Goal: Task Accomplishment & Management: Complete application form

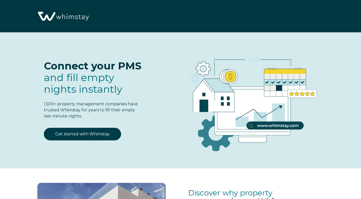
select select "MX"
select select "Standard"
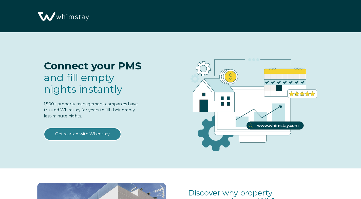
click at [90, 133] on link "Get started with Whimstay" at bounding box center [82, 134] width 77 height 13
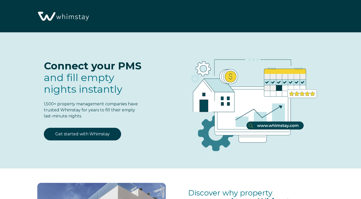
select select "MX"
select select "Standard"
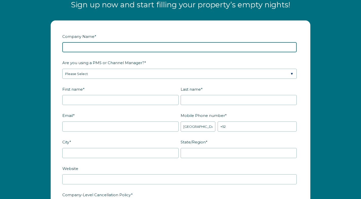
click at [76, 46] on input "Company Name *" at bounding box center [179, 47] width 234 height 10
type input "Casa Calypso LLC"
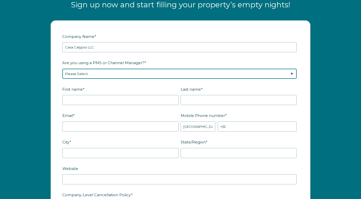
click at [68, 73] on select "Please Select Barefoot BookingPal Boost Brightside CiiRUS Escapia Guesty Hostaw…" at bounding box center [179, 74] width 234 height 10
click at [126, 77] on select "Please Select Barefoot BookingPal Boost Brightside CiiRUS Escapia Guesty Hostaw…" at bounding box center [179, 74] width 234 height 10
click at [83, 73] on select "Please Select Barefoot BookingPal Boost Brightside CiiRUS Escapia Guesty Hostaw…" at bounding box center [179, 74] width 234 height 10
select select "Airbnb"
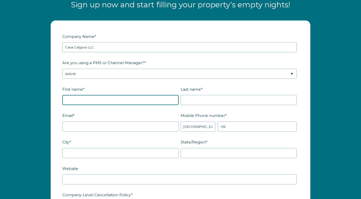
click at [70, 100] on input "First name *" at bounding box center [120, 100] width 116 height 10
type input "[PERSON_NAME]"
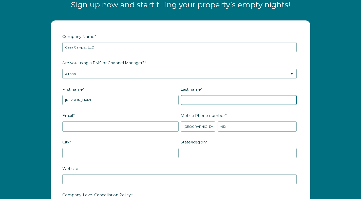
click at [191, 101] on input "Last name *" at bounding box center [238, 100] width 116 height 10
type input "Miles"
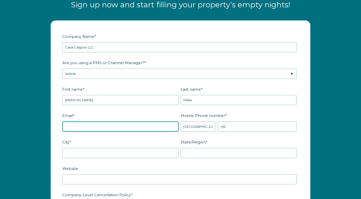
click at [73, 127] on input "Email *" at bounding box center [120, 127] width 116 height 10
type input "brendamilescc@gmail.com"
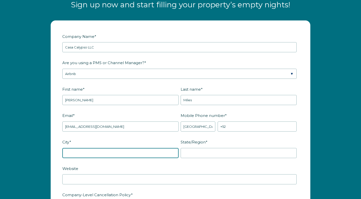
type input "Corpus Christi"
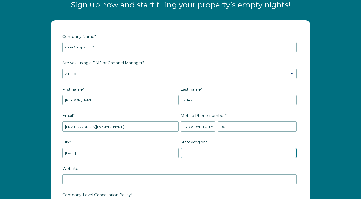
type input "Texas"
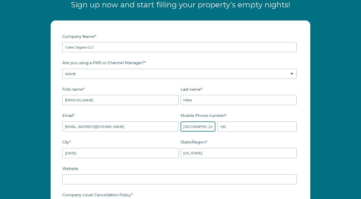
click at [206, 127] on select "* Afghanistan (‫افغانستان‬‎) Albania (Shqipëri) Algeria (‫الجزائر‬‎) American S…" at bounding box center [197, 127] width 35 height 10
select select "US"
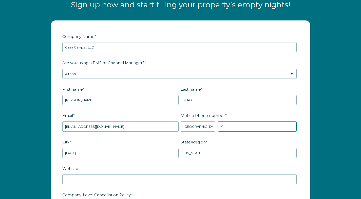
click at [228, 129] on input "+1" at bounding box center [256, 127] width 79 height 10
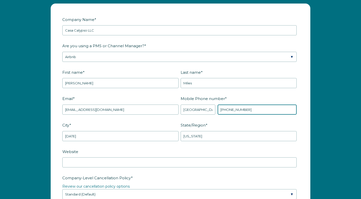
scroll to position [636, 0]
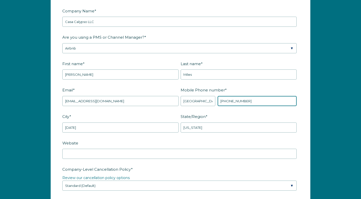
type input "+1 3617795330"
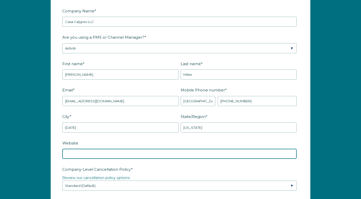
click at [79, 152] on input "Website" at bounding box center [179, 154] width 234 height 10
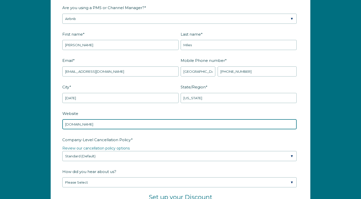
scroll to position [671, 0]
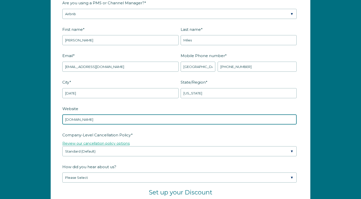
type input "casacalypsocorpuschristi.com"
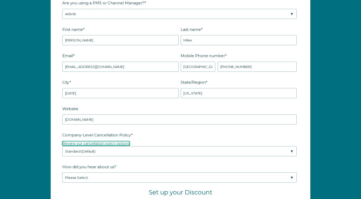
click at [127, 144] on link "Review our cancellation policy options" at bounding box center [95, 143] width 67 height 5
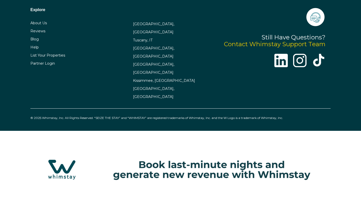
select select "MX"
select select "Standard"
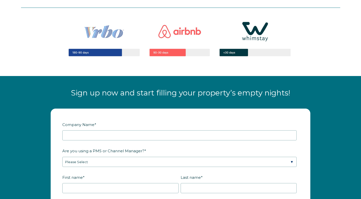
scroll to position [527, 0]
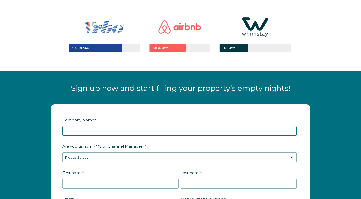
click at [75, 129] on input "Company Name *" at bounding box center [179, 131] width 234 height 10
type input "Casa Calypso LLC"
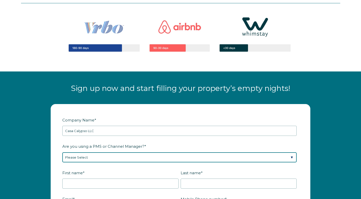
click at [79, 157] on select "Please Select Barefoot BookingPal Boost Brightside CiiRUS Escapia Guesty Hostaw…" at bounding box center [179, 158] width 234 height 10
select select "Airbnb"
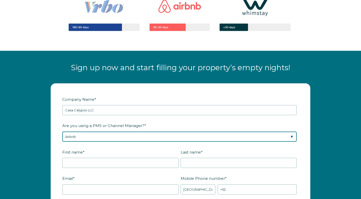
scroll to position [549, 0]
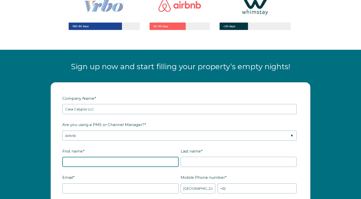
click at [72, 160] on input "First name *" at bounding box center [120, 162] width 116 height 10
type input "[PERSON_NAME]"
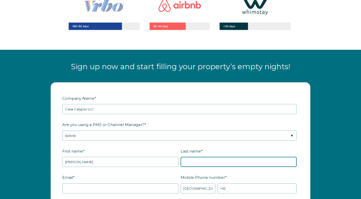
click at [190, 161] on input "Last name *" at bounding box center [238, 162] width 116 height 10
type input "Miles"
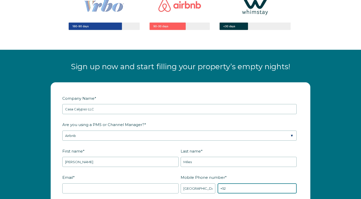
click at [232, 187] on input "+52" at bounding box center [256, 189] width 79 height 10
click at [191, 190] on select "* [GEOGRAPHIC_DATA] (‫[GEOGRAPHIC_DATA]‬‎) [GEOGRAPHIC_DATA] ([GEOGRAPHIC_DATA]…" at bounding box center [197, 189] width 35 height 10
select select "US"
click at [230, 187] on input "+1" at bounding box center [256, 189] width 79 height 10
type input "+1 3617795330"
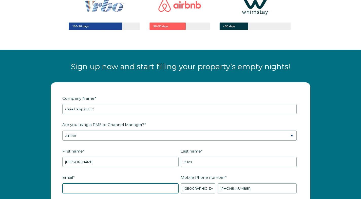
click at [84, 188] on input "Email *" at bounding box center [120, 189] width 116 height 10
type input "brendamilescc@gmail.com"
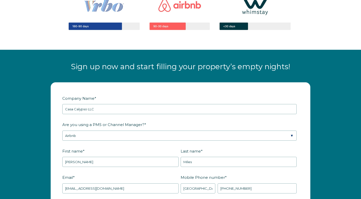
type input "Corpus Christi"
type input "Texas"
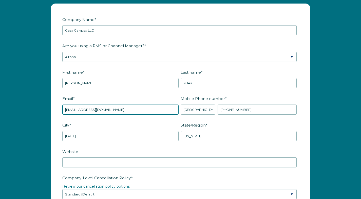
scroll to position [642, 0]
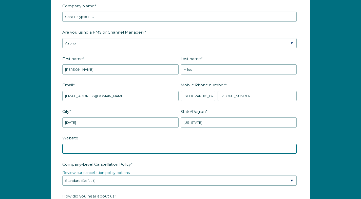
click at [69, 148] on input "Website" at bounding box center [179, 149] width 234 height 10
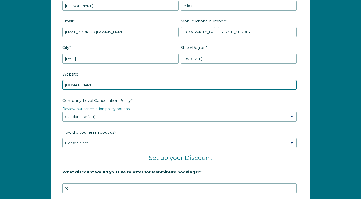
scroll to position [706, 0]
type input "casacalypsocorpuschristi.com"
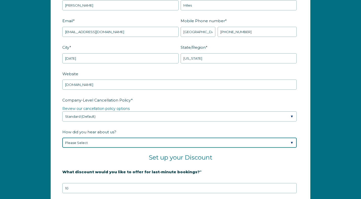
click at [292, 141] on select "Please Select Found Whimstay through a Google search Spoke to a Whimstay salesp…" at bounding box center [179, 143] width 234 height 10
select select "Other"
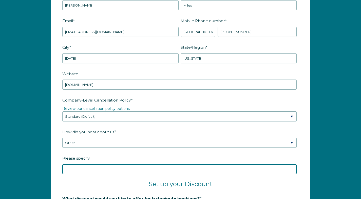
click at [74, 168] on input "Please specify" at bounding box center [179, 169] width 234 height 10
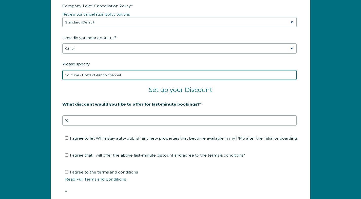
scroll to position [803, 0]
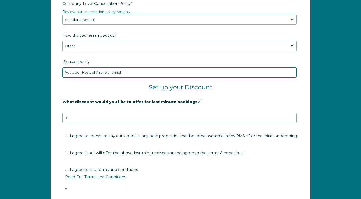
type input "Youtube - Hosts of Airbnb channel"
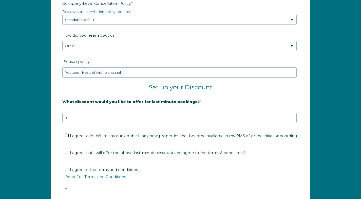
click at [66, 135] on input "I agree to let Whimstay auto-publish any new properties that become available i…" at bounding box center [66, 135] width 3 height 3
checkbox input "true"
click at [66, 152] on input "I agree that I will offer the above last-minute discount and agree to the terms…" at bounding box center [66, 152] width 3 height 3
checkbox input "true"
click at [67, 168] on input "I agree to the terms and conditions Read Full Terms and Conditions *" at bounding box center [66, 169] width 3 height 3
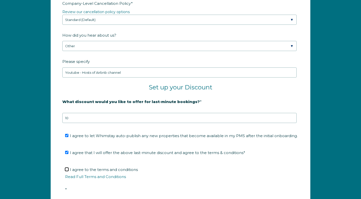
checkbox input "true"
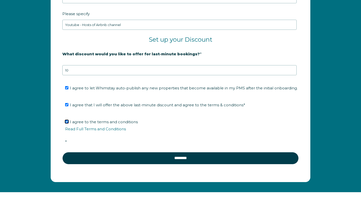
scroll to position [851, 0]
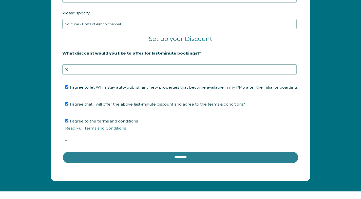
click at [179, 156] on input "********" at bounding box center [180, 158] width 236 height 12
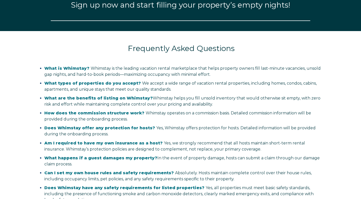
select select "MX"
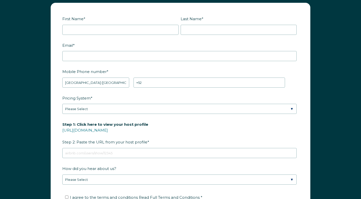
scroll to position [620, 0]
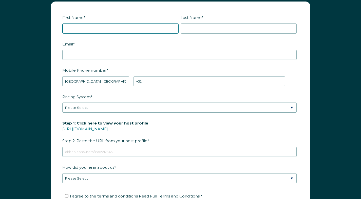
click at [74, 31] on input "First Name *" at bounding box center [120, 29] width 116 height 10
type input "[PERSON_NAME]"
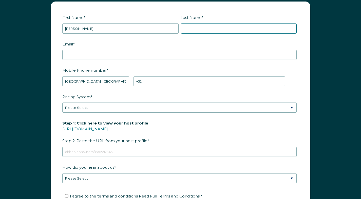
click at [194, 29] on input "Last Name *" at bounding box center [238, 29] width 116 height 10
type input "Miles"
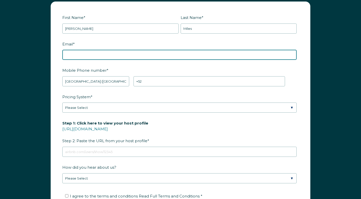
click at [72, 54] on input "Email *" at bounding box center [179, 55] width 234 height 10
type input "brendamilescc@gmail.com"
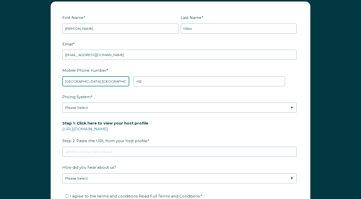
click at [98, 80] on select "* Afghanistan (‫افغانستان‬‎) Albania (Shqipëri) Algeria (‫الجزائر‬‎) American S…" at bounding box center [95, 81] width 67 height 10
select select "US"
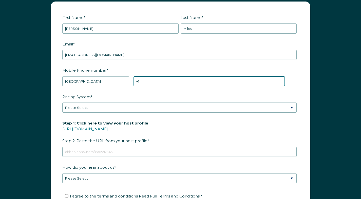
click at [147, 82] on input "+1" at bounding box center [208, 81] width 151 height 10
type input "+1 3617795330"
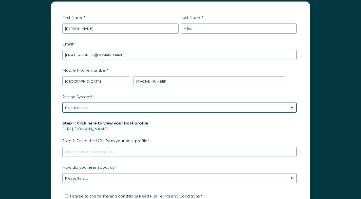
click at [106, 108] on select "Please Select Manual Airbnb Smart Pricing PriceLabs Wheelhouse Beyond Pricing 3…" at bounding box center [179, 108] width 234 height 10
select select "PriceLabs"
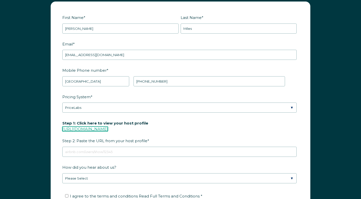
click at [95, 129] on link "https://www.airbnb.com/users/show/" at bounding box center [85, 129] width 46 height 5
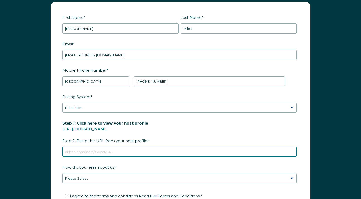
click at [71, 150] on input "Step 1: Click here to view your host profile https://www.airbnb.com/users/show/…" at bounding box center [179, 152] width 234 height 10
paste input "https://www.airbnb.com/users/show/969282"
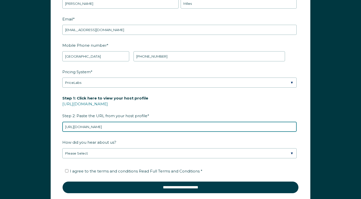
scroll to position [647, 0]
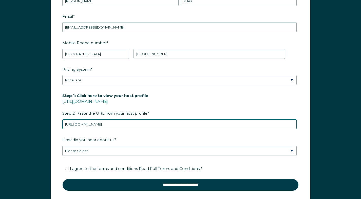
type input "https://www.airbnb.com/users/show/969282"
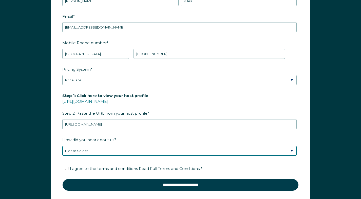
click at [291, 150] on select "Please Select Discovered Whimstay at an event or conference Found Whimstay thro…" at bounding box center [179, 151] width 234 height 10
select select "Other"
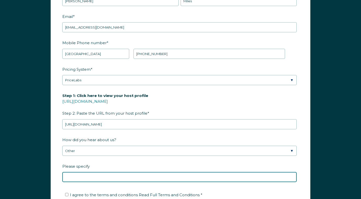
click at [71, 177] on input "Please specify" at bounding box center [179, 177] width 234 height 10
type input "Youtube - Hosts of Airbnb channel"
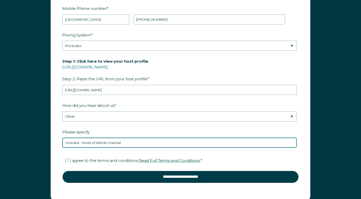
scroll to position [696, 0]
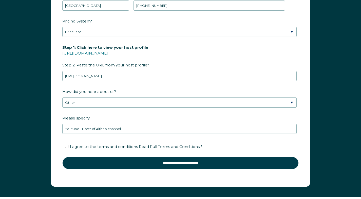
click at [68, 145] on label "I agree to the terms and conditions Read Full Terms and Conditions *" at bounding box center [133, 147] width 137 height 5
click at [68, 145] on input "I agree to the terms and conditions Read Full Terms and Conditions *" at bounding box center [66, 146] width 3 height 3
checkbox input "true"
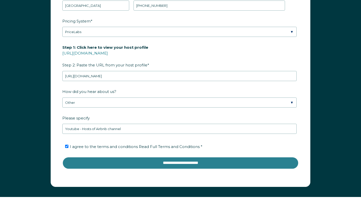
click at [174, 163] on input "**********" at bounding box center [180, 163] width 236 height 12
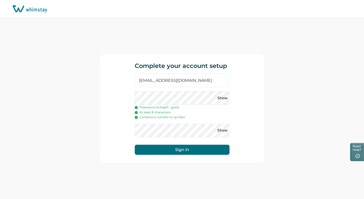
click at [184, 148] on button "Sign in" at bounding box center [182, 150] width 95 height 10
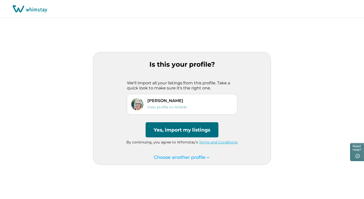
click at [176, 130] on button "Yes, import my listings" at bounding box center [182, 129] width 73 height 15
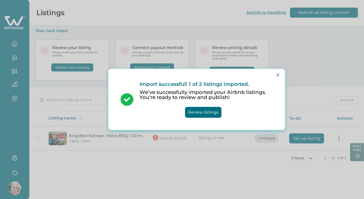
click at [204, 111] on button "Review listings" at bounding box center [203, 112] width 36 height 11
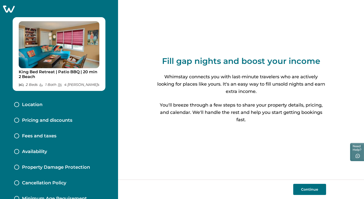
click at [310, 188] on button "Continue" at bounding box center [310, 189] width 33 height 11
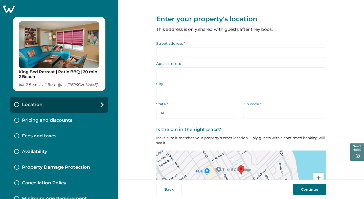
click at [162, 53] on input "Street address *" at bounding box center [241, 52] width 170 height 11
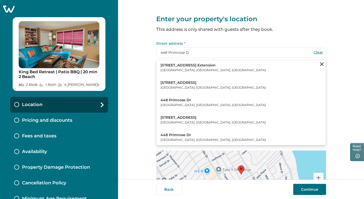
drag, startPoint x: 164, startPoint y: 54, endPoint x: 156, endPoint y: 54, distance: 8.1
click at [156, 54] on input "448 Primrose D" at bounding box center [241, 52] width 170 height 11
click at [187, 53] on input "338 Primrose D" at bounding box center [241, 52] width 170 height 11
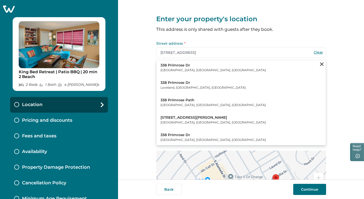
click at [350, 80] on div "Enter your property's location This address is only shared with guests after th…" at bounding box center [241, 90] width 246 height 180
click at [321, 65] on icon "Clear suggestions" at bounding box center [322, 65] width 4 height 4
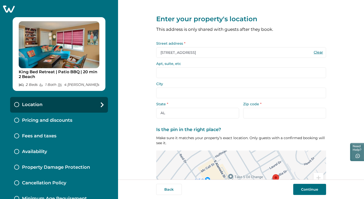
click at [161, 93] on input "City" at bounding box center [241, 93] width 170 height 11
click at [171, 90] on input "City" at bounding box center [241, 93] width 170 height 11
click at [159, 93] on input "City" at bounding box center [241, 93] width 170 height 11
click at [161, 92] on input "City" at bounding box center [241, 93] width 170 height 11
click at [161, 94] on input "City" at bounding box center [241, 93] width 170 height 11
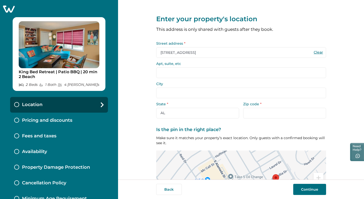
click at [157, 90] on input "City" at bounding box center [241, 93] width 170 height 11
click at [169, 69] on input "Apt, suite, etc" at bounding box center [241, 73] width 170 height 11
click at [161, 89] on input "City" at bounding box center [241, 93] width 170 height 11
click at [188, 54] on input "[STREET_ADDRESS]" at bounding box center [241, 52] width 170 height 11
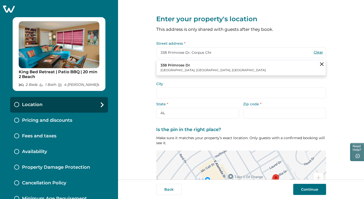
click at [187, 68] on p "[GEOGRAPHIC_DATA], [GEOGRAPHIC_DATA], [GEOGRAPHIC_DATA]" at bounding box center [214, 70] width 106 height 5
type input "338 Primrose Dr"
type input "[DATE]"
select select "[GEOGRAPHIC_DATA]"
type input "78404"
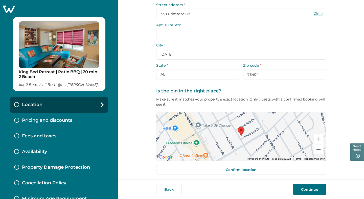
scroll to position [41, 0]
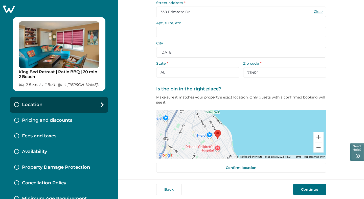
click at [312, 190] on button "Continue" at bounding box center [310, 189] width 33 height 11
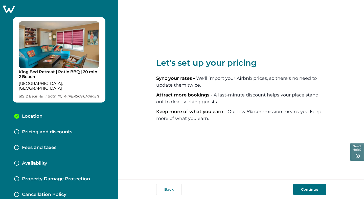
click at [309, 189] on button "Continue" at bounding box center [310, 189] width 33 height 11
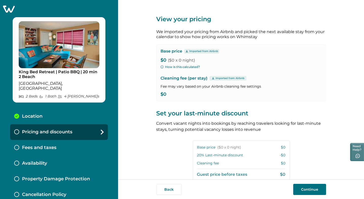
scroll to position [1, 0]
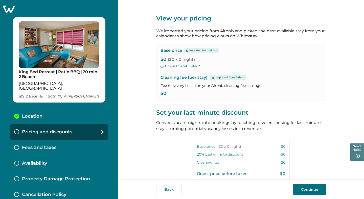
click at [193, 66] on button "How is this calculated?" at bounding box center [180, 66] width 39 height 5
click at [163, 58] on p "$0 ($0 x 0 night)" at bounding box center [241, 59] width 161 height 5
drag, startPoint x: 165, startPoint y: 58, endPoint x: 166, endPoint y: 54, distance: 4.3
click at [166, 54] on div "Base price Imported from Airbnb $0 ($0 x 0 night) How is this calculated? Clean…" at bounding box center [241, 72] width 170 height 57
click at [191, 51] on p "Imported from Airbnb" at bounding box center [204, 51] width 29 height 4
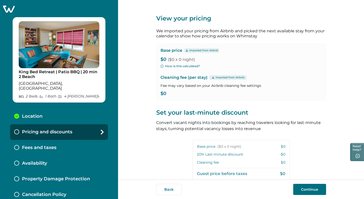
click at [188, 51] on div "Imported from Airbnb" at bounding box center [201, 50] width 35 height 5
click at [184, 51] on div "Imported from Airbnb" at bounding box center [201, 50] width 35 height 5
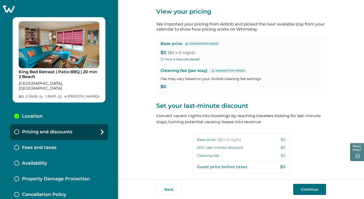
scroll to position [0, 0]
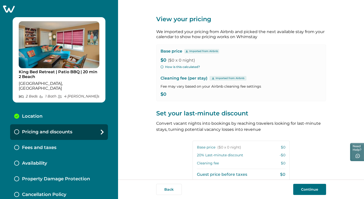
click at [191, 67] on button "How is this calculated?" at bounding box center [180, 67] width 39 height 5
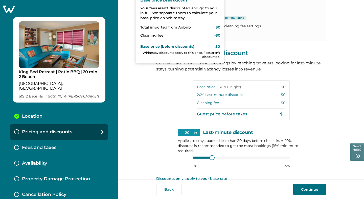
scroll to position [80, 0]
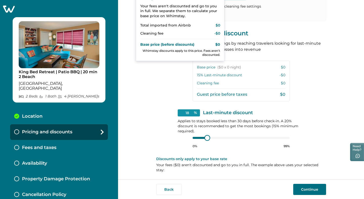
type input "15"
click at [200, 137] on div at bounding box center [241, 138] width 97 height 4
click at [198, 138] on div at bounding box center [241, 138] width 97 height 4
click at [357, 155] on icon "button" at bounding box center [357, 156] width 5 height 5
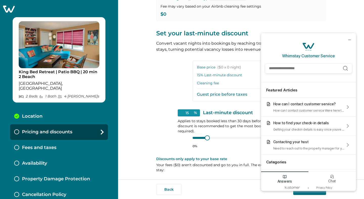
click at [273, 69] on input "Search Help Articles" at bounding box center [308, 69] width 87 height 10
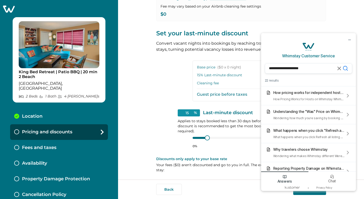
type input "**********"
click at [339, 68] on icon "Clear Search Entry" at bounding box center [339, 68] width 3 height 3
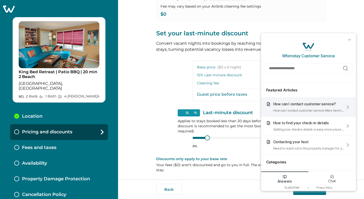
click at [322, 106] on div "How can I contact customer service? How can I contact customer service Were her…" at bounding box center [310, 107] width 72 height 11
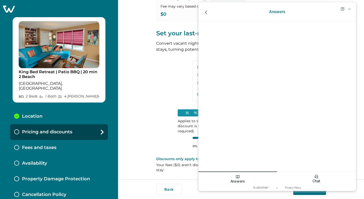
click at [317, 178] on icon "Chat icon" at bounding box center [317, 177] width 5 height 5
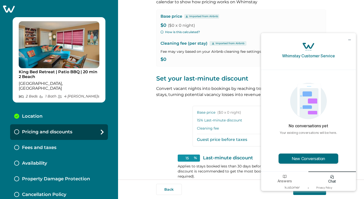
scroll to position [0, 0]
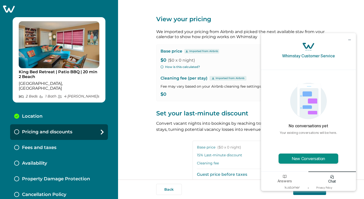
click at [303, 158] on button "New Conversation" at bounding box center [309, 159] width 60 height 10
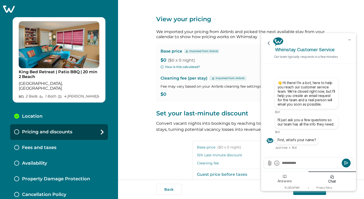
type textarea "**********"
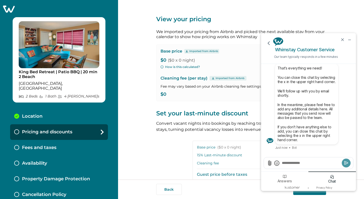
type textarea "*"
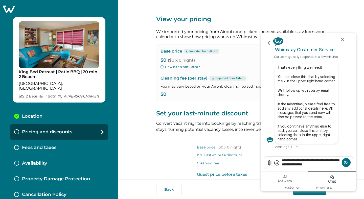
type textarea "**********"
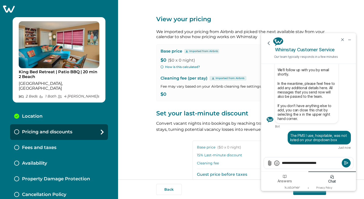
type textarea "**********"
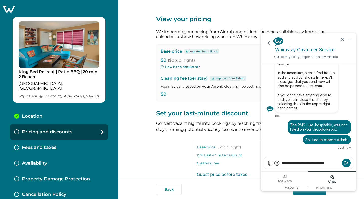
type textarea "**********"
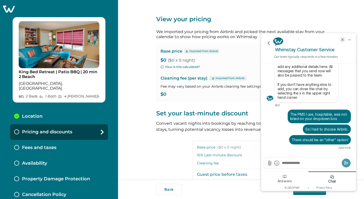
click at [342, 39] on icon "end chat" at bounding box center [343, 39] width 5 height 5
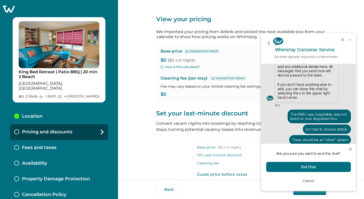
click at [319, 167] on button "End Chat" at bounding box center [308, 167] width 85 height 10
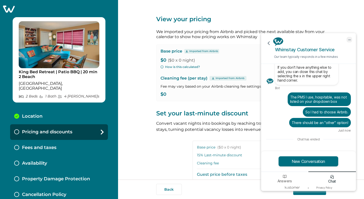
click at [350, 38] on icon "minimize chat widget" at bounding box center [349, 39] width 5 height 5
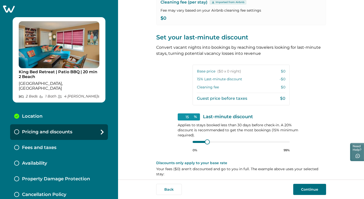
scroll to position [80, 0]
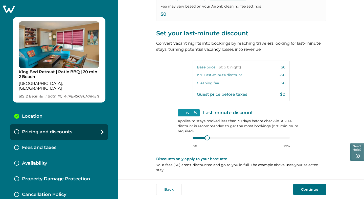
click at [307, 186] on button "Continue" at bounding box center [310, 189] width 33 height 11
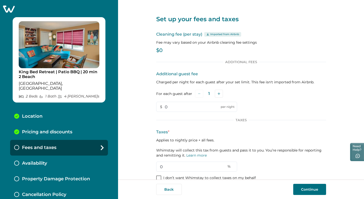
scroll to position [9, 0]
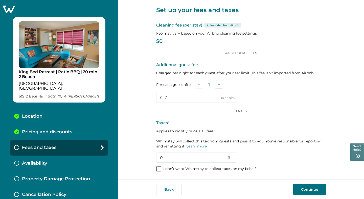
click at [201, 147] on link "Learn more" at bounding box center [197, 146] width 20 height 5
click at [175, 156] on input "0" at bounding box center [196, 158] width 81 height 10
drag, startPoint x: 164, startPoint y: 159, endPoint x: 154, endPoint y: 159, distance: 9.9
click at [154, 159] on div "Set up your fees and taxes Cleaning fee (per stay) Imported from Airbnb Fee may…" at bounding box center [241, 90] width 246 height 180
drag, startPoint x: 171, startPoint y: 97, endPoint x: 163, endPoint y: 98, distance: 7.7
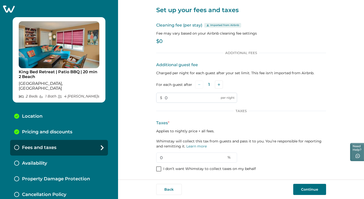
click at [163, 98] on input "0" at bounding box center [196, 98] width 81 height 10
drag, startPoint x: 163, startPoint y: 159, endPoint x: 153, endPoint y: 160, distance: 9.6
click at [153, 160] on div "Set up your fees and taxes Cleaning fee (per stay) Imported from Airbnb Fee may…" at bounding box center [241, 90] width 246 height 180
type input "9"
click at [312, 190] on button "Continue" at bounding box center [310, 189] width 33 height 11
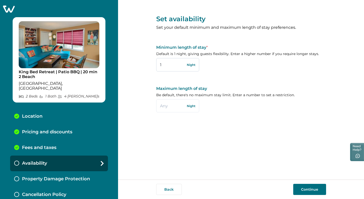
drag, startPoint x: 164, startPoint y: 66, endPoint x: 159, endPoint y: 65, distance: 5.3
click at [159, 65] on input "1" at bounding box center [177, 64] width 43 height 13
type input "2"
click at [168, 106] on input "text" at bounding box center [177, 105] width 43 height 13
type input "14"
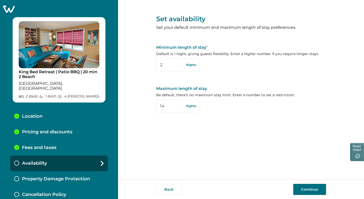
click at [305, 185] on button "Continue" at bounding box center [310, 189] width 33 height 11
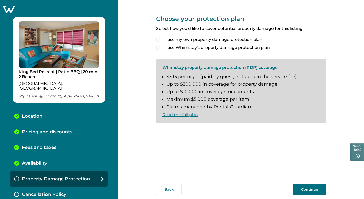
click at [159, 48] on span at bounding box center [158, 48] width 4 height 4
click at [157, 132] on span at bounding box center [158, 132] width 4 height 4
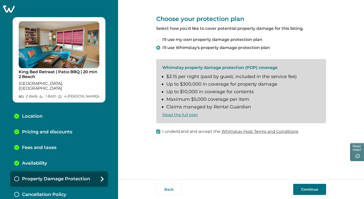
click at [305, 189] on button "Continue" at bounding box center [310, 189] width 33 height 11
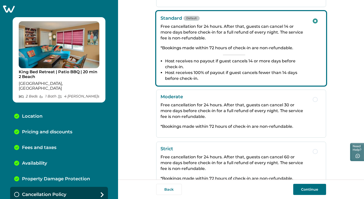
scroll to position [78, 0]
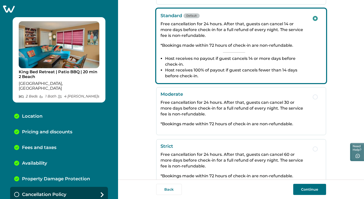
click at [308, 190] on button "Continue" at bounding box center [310, 189] width 33 height 11
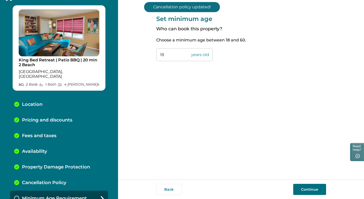
scroll to position [14, 0]
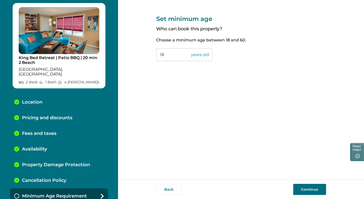
drag, startPoint x: 166, startPoint y: 55, endPoint x: 157, endPoint y: 56, distance: 8.5
click at [157, 56] on input "18" at bounding box center [184, 54] width 56 height 13
type input "21"
click at [307, 189] on button "Continue" at bounding box center [310, 189] width 33 height 11
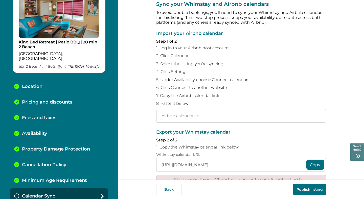
scroll to position [15, 0]
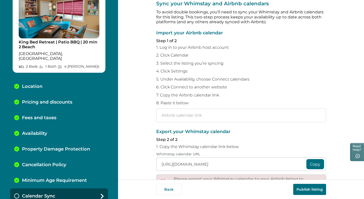
click at [164, 118] on input "text" at bounding box center [241, 116] width 170 height 14
paste input "[URL][DOMAIN_NAME]"
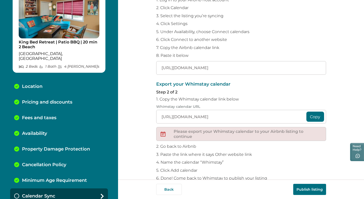
scroll to position [63, 0]
type input "[URL][DOMAIN_NAME]"
click at [314, 117] on button "Copy" at bounding box center [316, 116] width 18 height 10
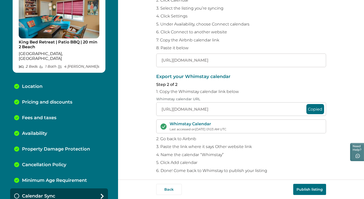
scroll to position [73, 0]
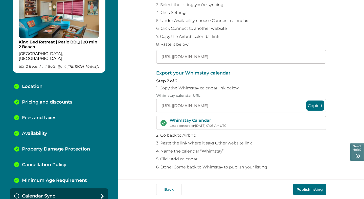
click at [310, 187] on button "Publish listing" at bounding box center [310, 189] width 33 height 11
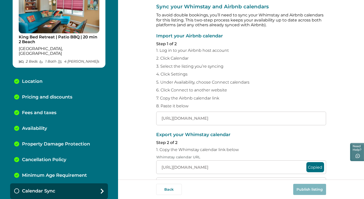
scroll to position [0, 0]
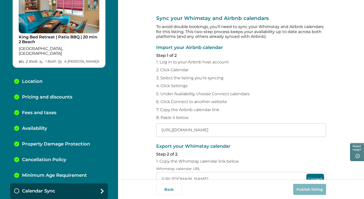
click at [101, 189] on icon at bounding box center [102, 191] width 3 height 5
click at [92, 184] on div "Calendar Sync" at bounding box center [59, 192] width 98 height 16
click at [101, 189] on icon at bounding box center [102, 191] width 3 height 5
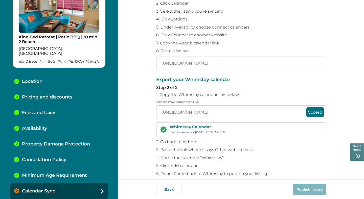
scroll to position [73, 0]
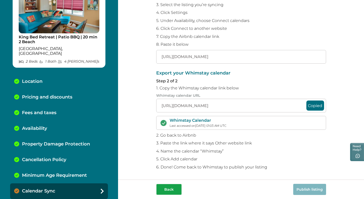
click at [171, 186] on button "Back" at bounding box center [169, 189] width 26 height 11
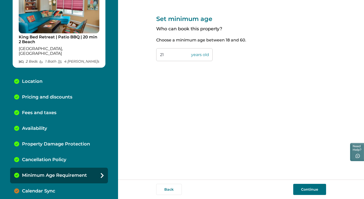
click at [309, 189] on button "Continue" at bounding box center [310, 189] width 33 height 11
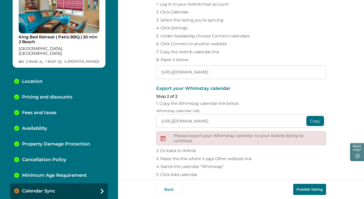
scroll to position [74, 0]
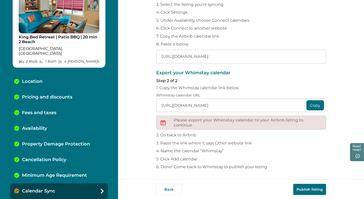
click at [316, 106] on button "Copy" at bounding box center [316, 105] width 18 height 10
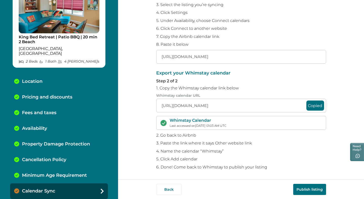
click at [314, 188] on button "Publish listing" at bounding box center [310, 189] width 33 height 11
